Goal: Use online tool/utility: Utilize a website feature to perform a specific function

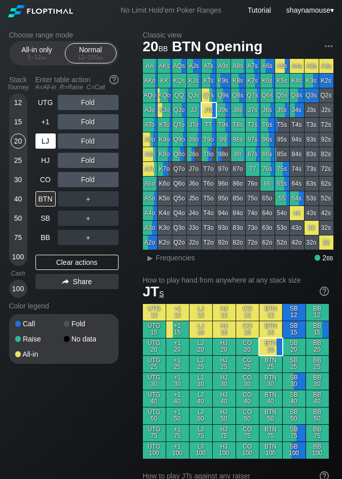
click at [52, 150] on div "LJ" at bounding box center [46, 140] width 22 height 19
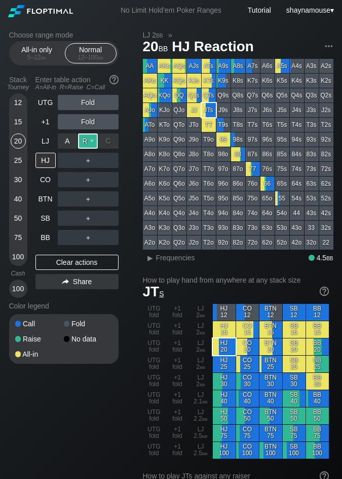
click at [83, 143] on div "R ✕" at bounding box center [88, 140] width 20 height 15
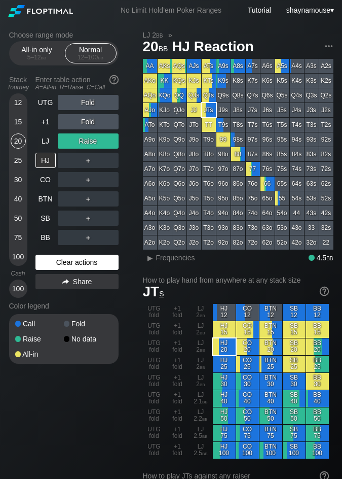
click at [92, 262] on div "Clear actions" at bounding box center [76, 261] width 83 height 15
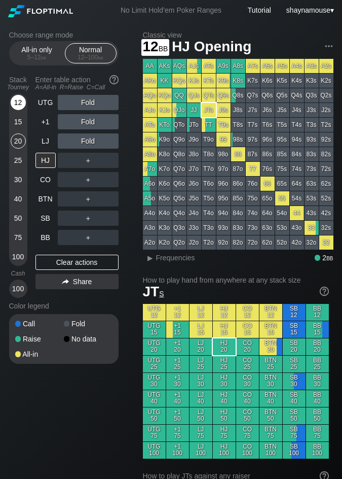
click at [14, 103] on div "12" at bounding box center [18, 102] width 15 height 15
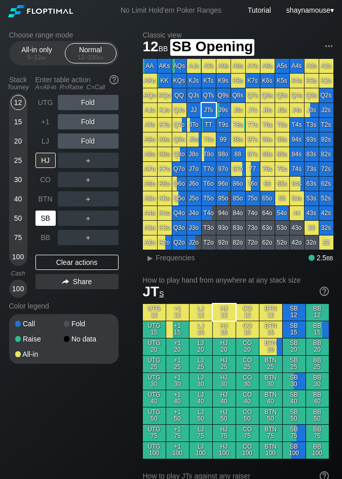
click at [46, 216] on div "SB" at bounding box center [45, 217] width 20 height 15
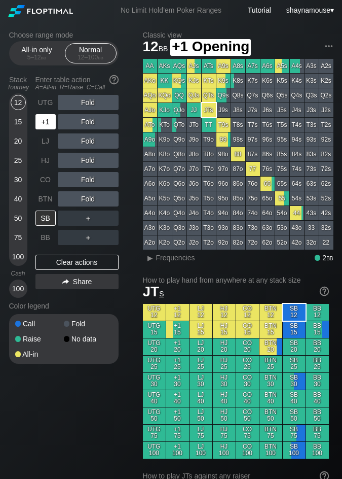
click at [40, 122] on div "+1" at bounding box center [45, 121] width 20 height 15
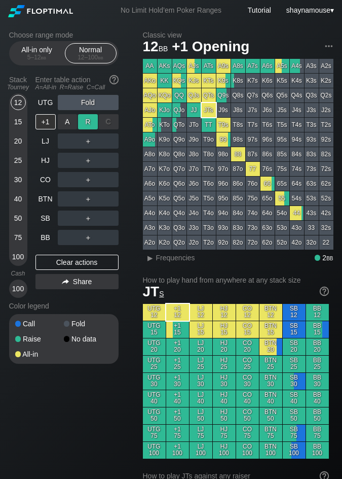
click at [89, 126] on div "R ✕" at bounding box center [88, 121] width 20 height 15
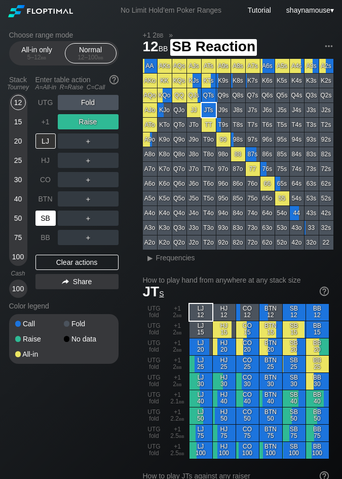
click at [41, 219] on div "SB" at bounding box center [45, 217] width 20 height 15
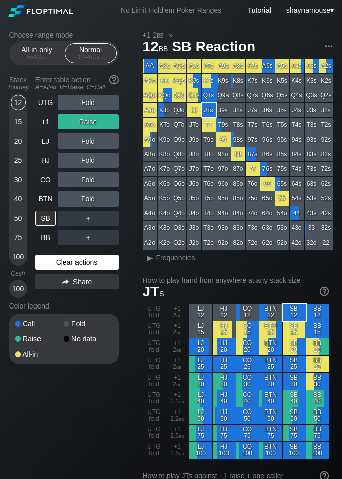
click at [67, 265] on div "Clear actions" at bounding box center [76, 261] width 83 height 15
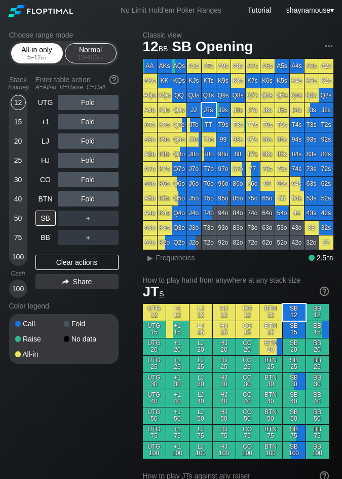
click at [41, 56] on span "bb" at bounding box center [44, 57] width 6 height 7
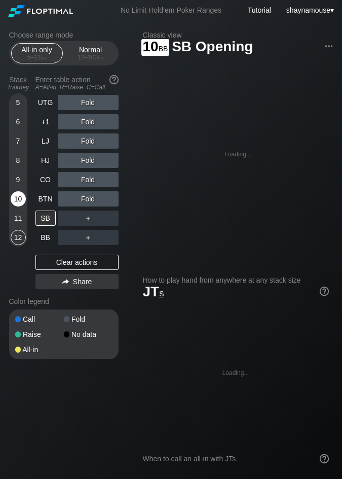
click at [16, 201] on div "10" at bounding box center [18, 198] width 15 height 15
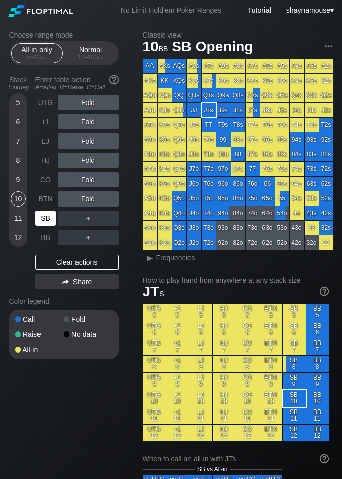
click at [49, 225] on div "SB" at bounding box center [45, 217] width 20 height 15
